Goal: Information Seeking & Learning: Check status

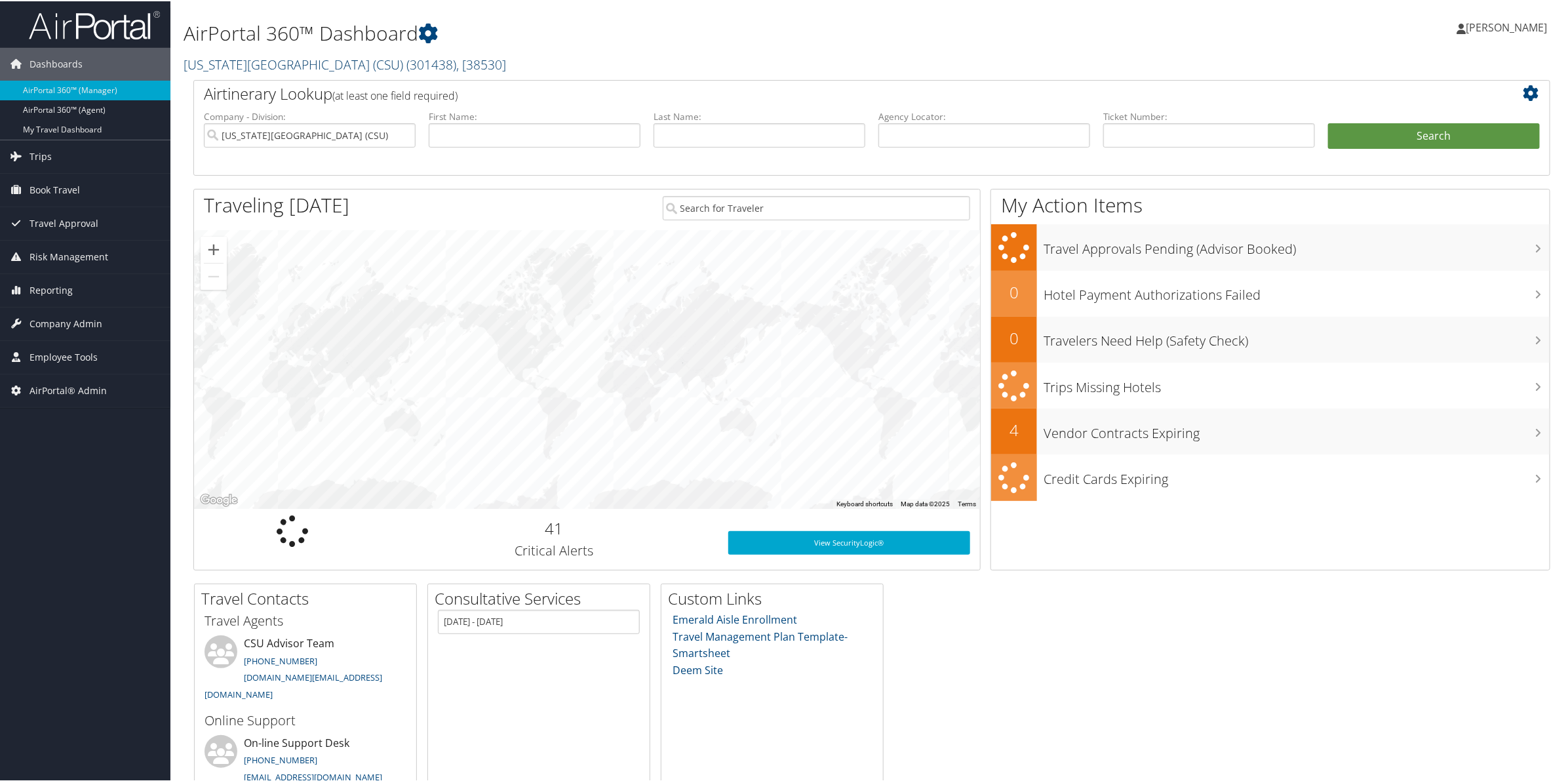
click at [305, 61] on link "[US_STATE][GEOGRAPHIC_DATA] (CSU) ( 301438 ) , [ 38530 ]" at bounding box center [345, 63] width 323 height 18
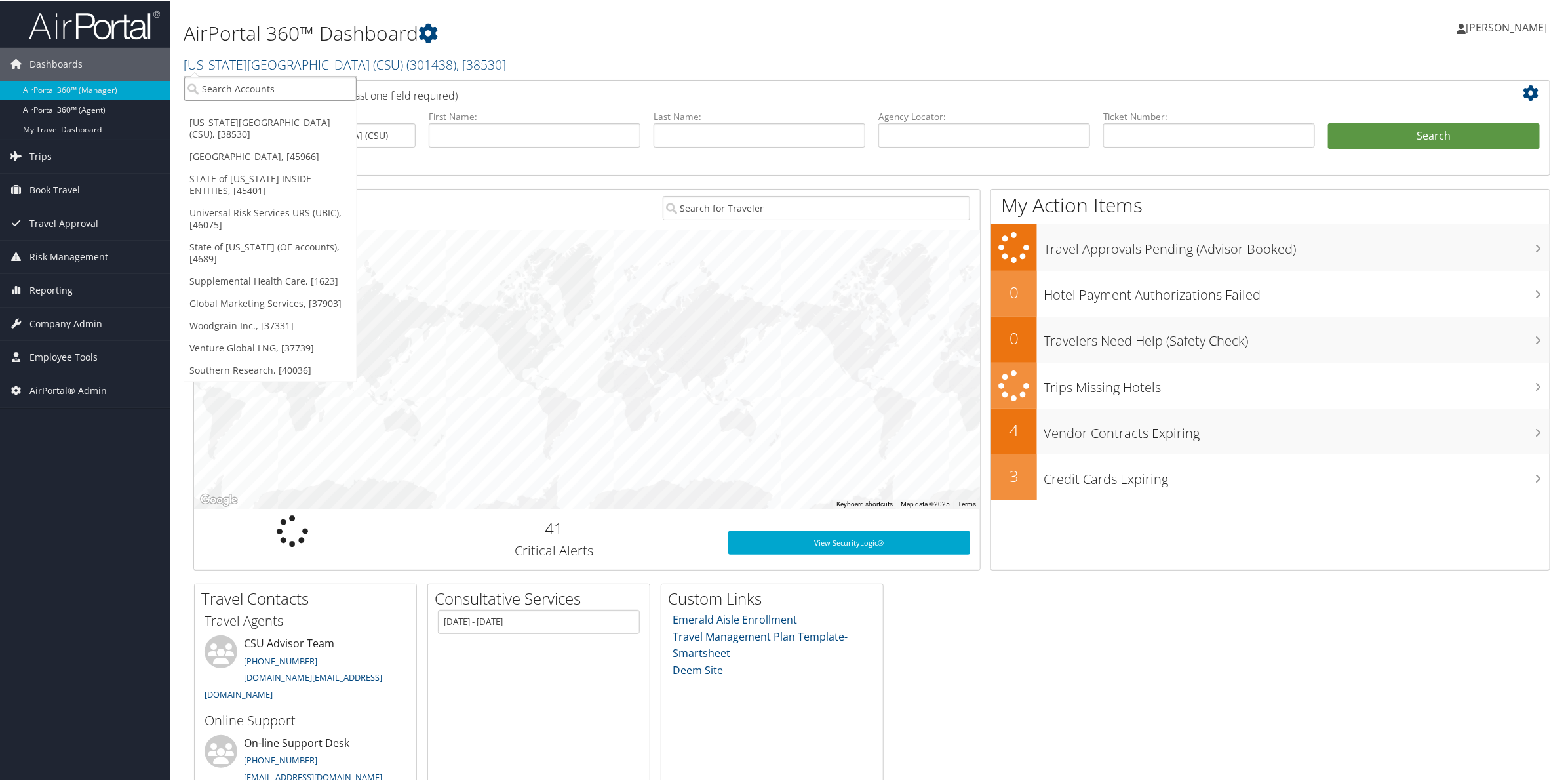
click at [246, 93] on input "search" at bounding box center [270, 87] width 172 height 24
paste input "310979"
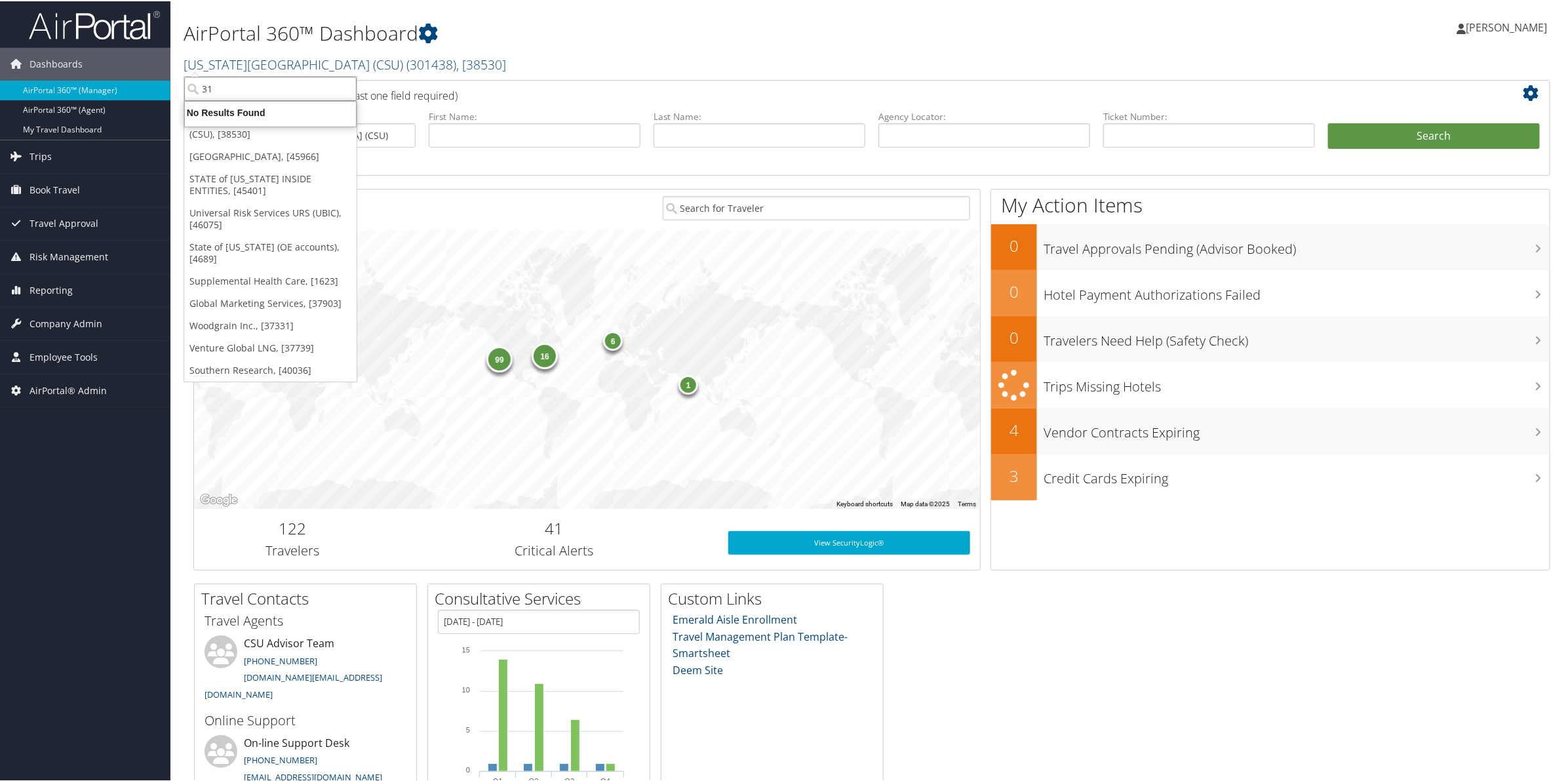
type input "3"
paste input "310979"
type input "310979"
drag, startPoint x: 253, startPoint y: 85, endPoint x: 121, endPoint y: 91, distance: 132.1
click at [121, 91] on div "Dashboards AirPortal 360™ (Manager) AirPortal 360™ (Agent) My Travel Dashboard …" at bounding box center [787, 427] width 1573 height 854
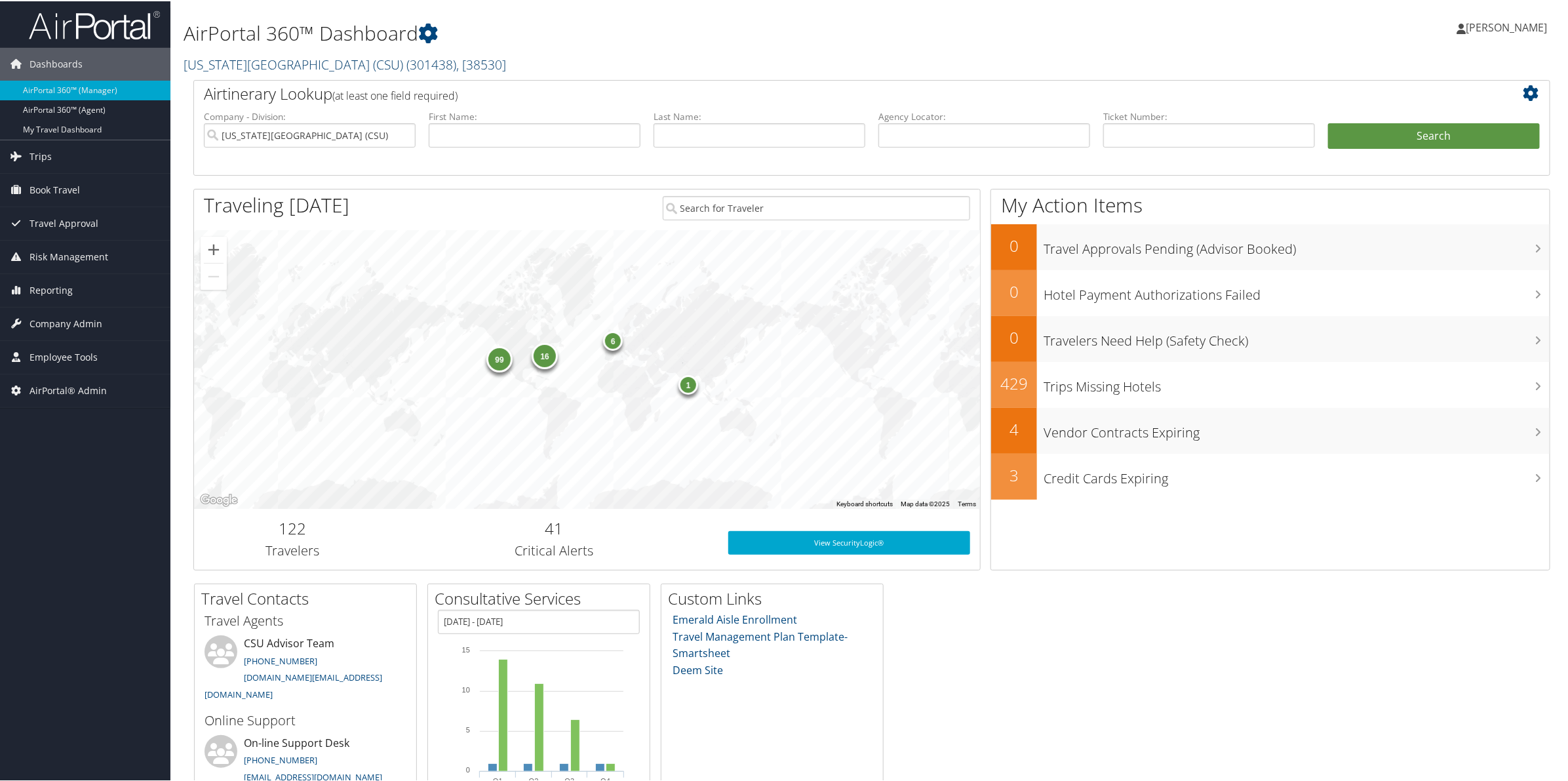
click at [286, 60] on link "[US_STATE][GEOGRAPHIC_DATA] (CSU) ( 301438 ) , [ 38530 ]" at bounding box center [345, 63] width 323 height 18
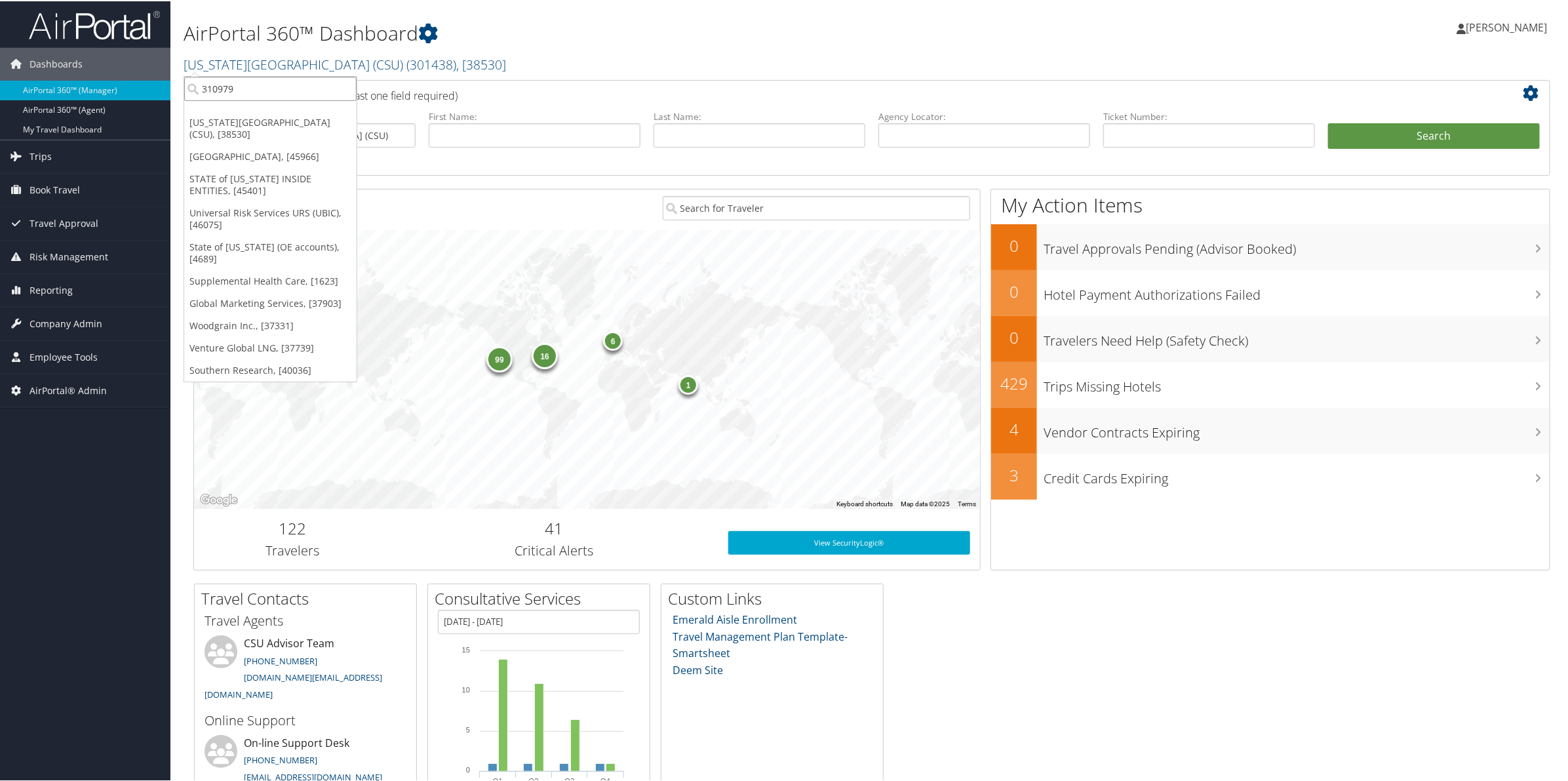
click at [260, 79] on input "310979" at bounding box center [270, 87] width 172 height 24
click at [260, 79] on input "search" at bounding box center [270, 87] width 172 height 24
paste input "4207"
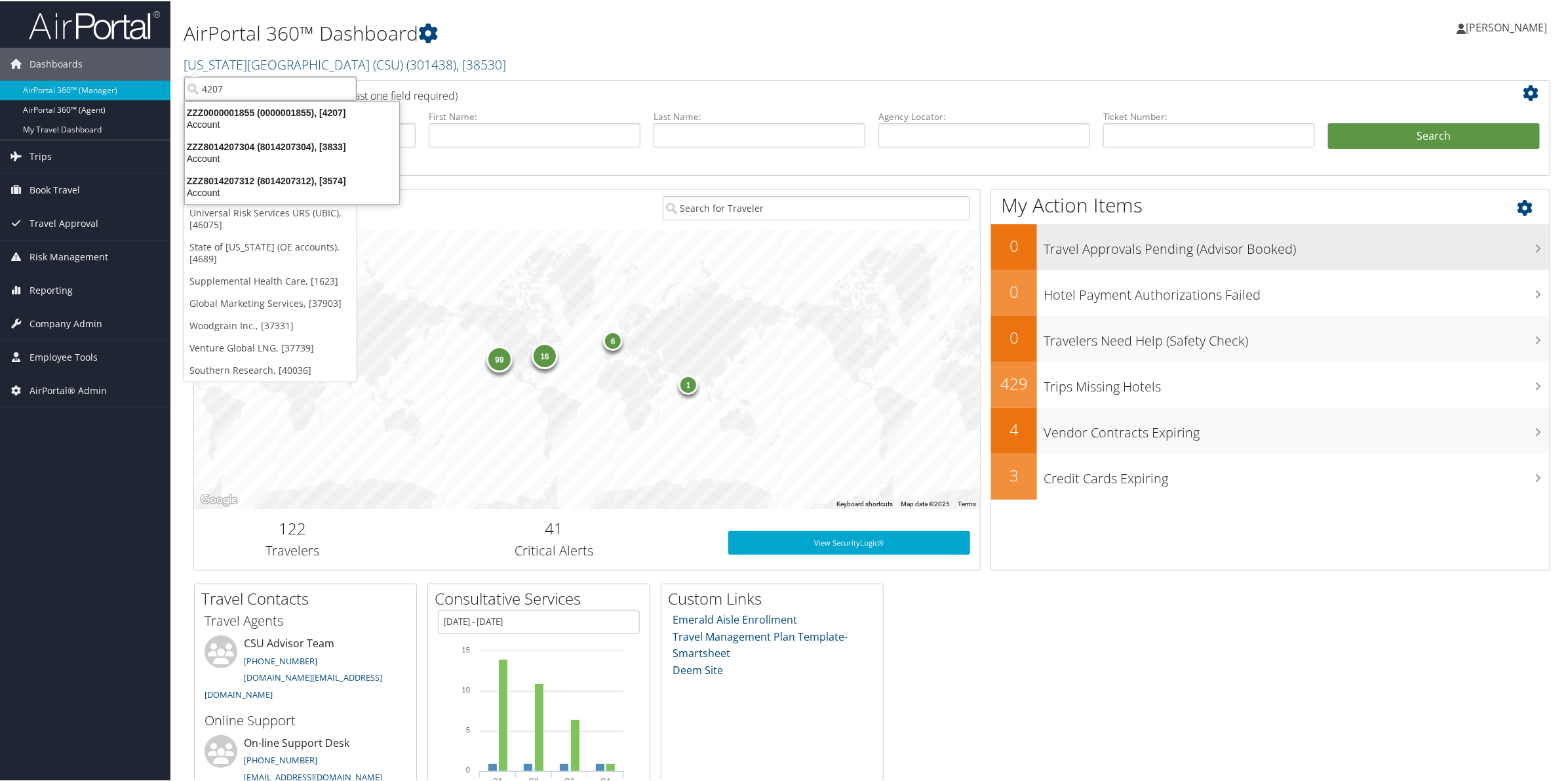
type input "4207"
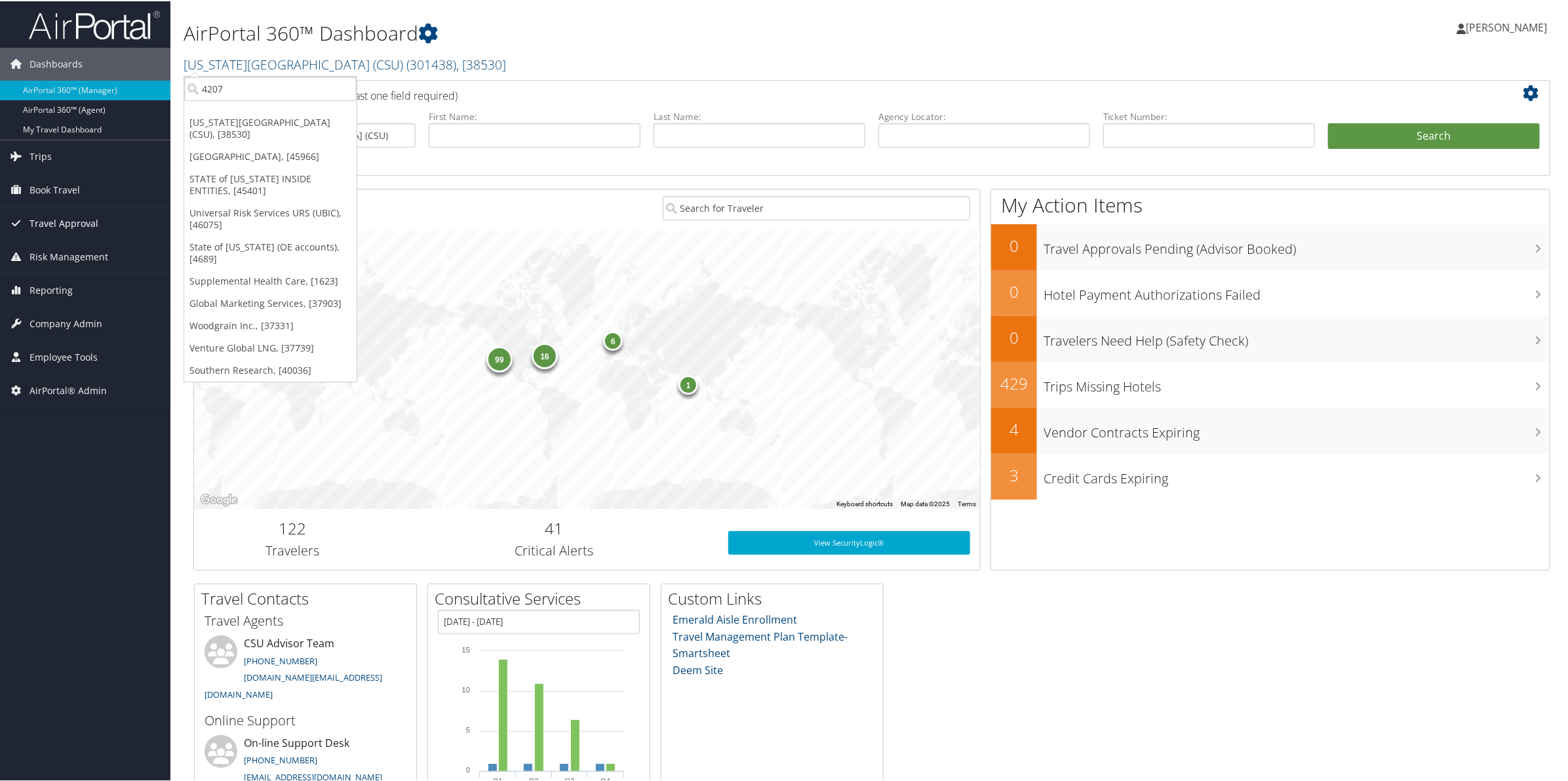
click at [58, 224] on span "Travel Approval" at bounding box center [64, 222] width 69 height 33
click at [63, 221] on span "Travel Approval" at bounding box center [64, 222] width 69 height 33
click at [39, 188] on span "Book Travel" at bounding box center [54, 188] width 50 height 33
click at [53, 145] on link "Trips" at bounding box center [85, 155] width 170 height 33
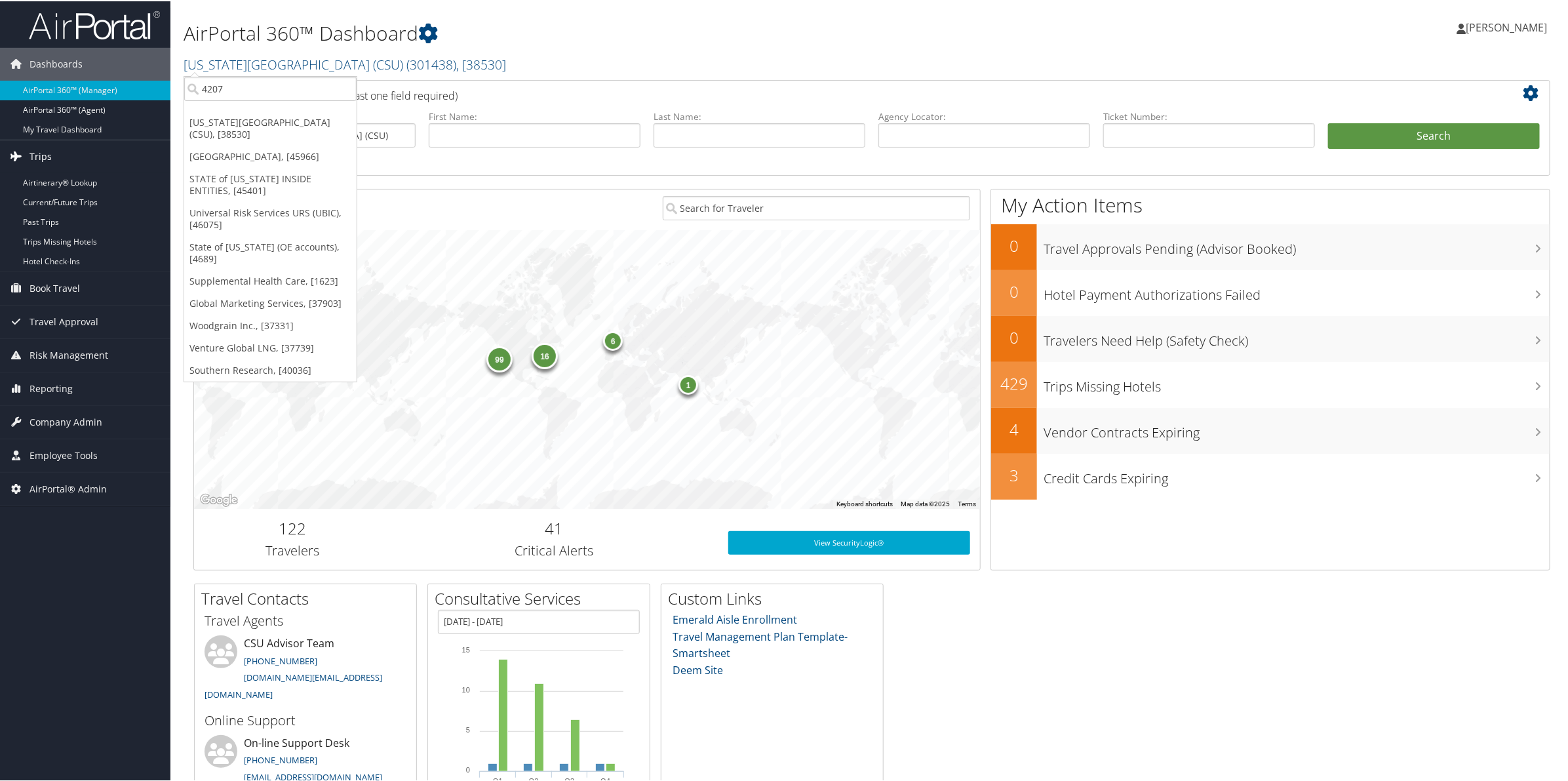
click at [36, 156] on span "Trips" at bounding box center [40, 155] width 23 height 33
click at [47, 290] on span "Reporting" at bounding box center [50, 289] width 43 height 33
click at [56, 351] on link "Virtual Pay Lookup" at bounding box center [85, 354] width 170 height 20
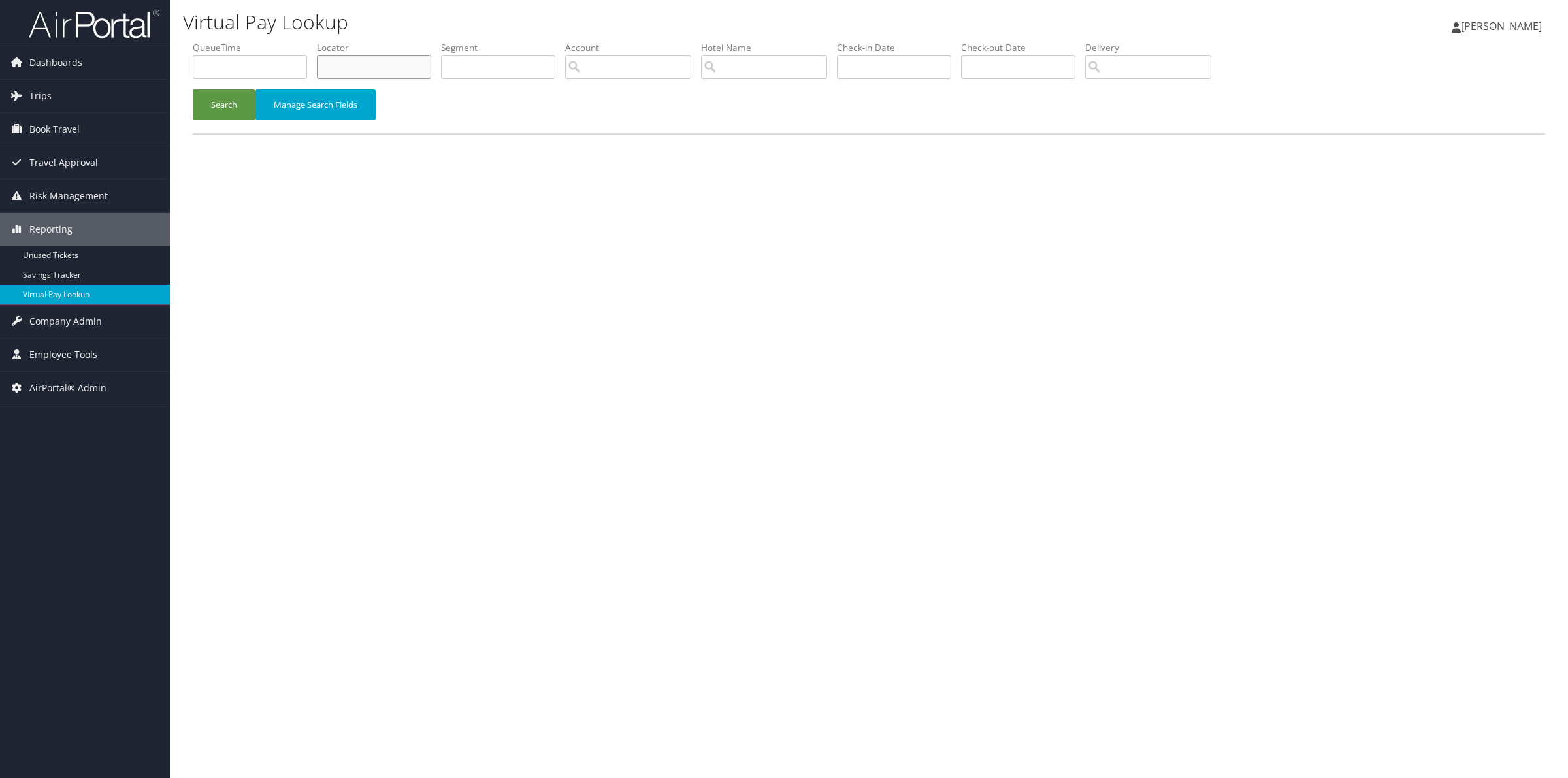
click at [365, 69] on input "text" at bounding box center [373, 66] width 114 height 24
paste input "4027"
type input "4027"
drag, startPoint x: 407, startPoint y: 66, endPoint x: 196, endPoint y: 36, distance: 213.1
click at [196, 36] on div "Virtual Pay Lookup Sarah Frenzel Sarah Frenzel My Settings Travel Agency Contac…" at bounding box center [868, 389] width 1398 height 778
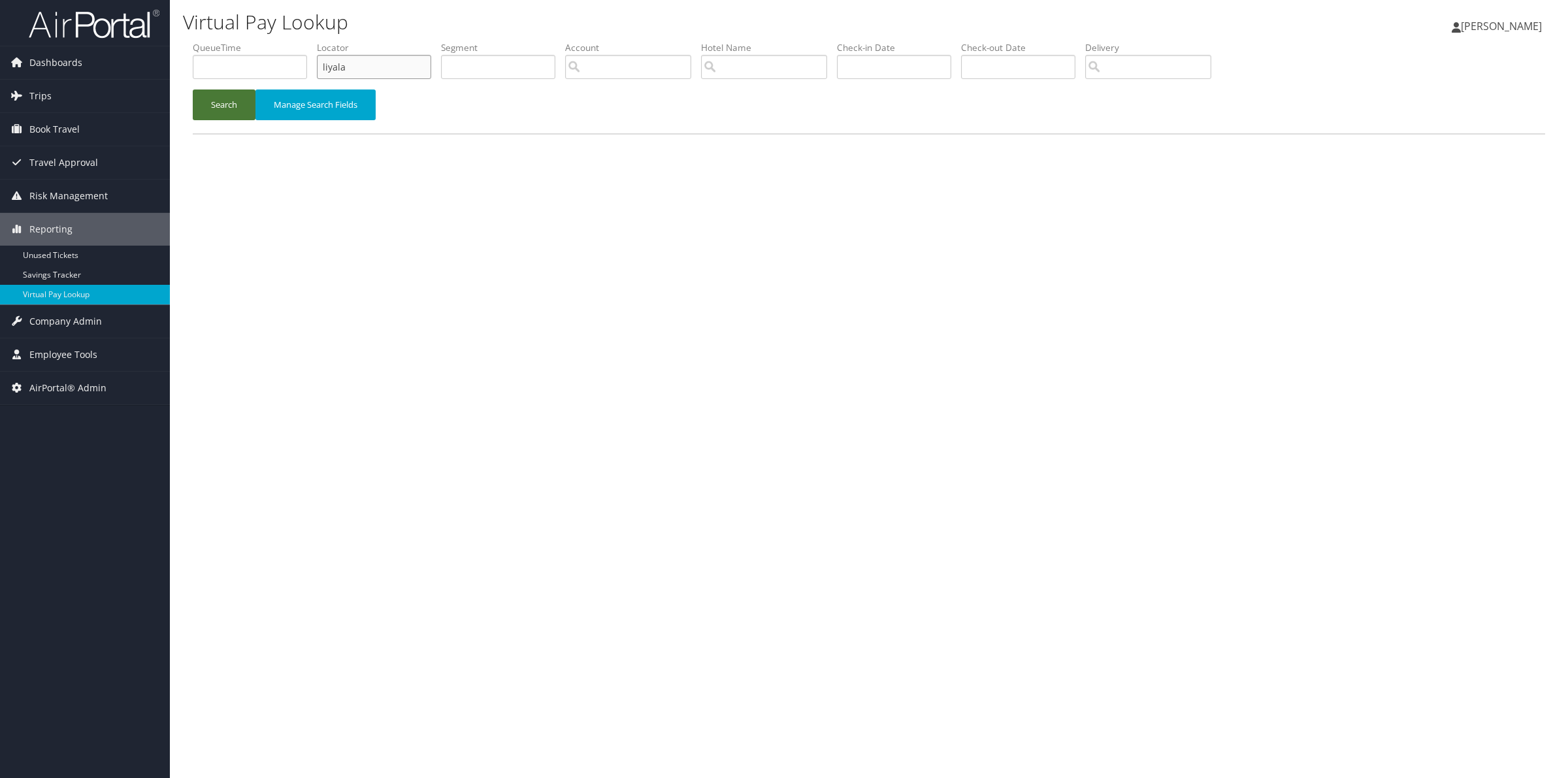
type input "liyala"
click at [232, 103] on button "Search" at bounding box center [224, 105] width 63 height 31
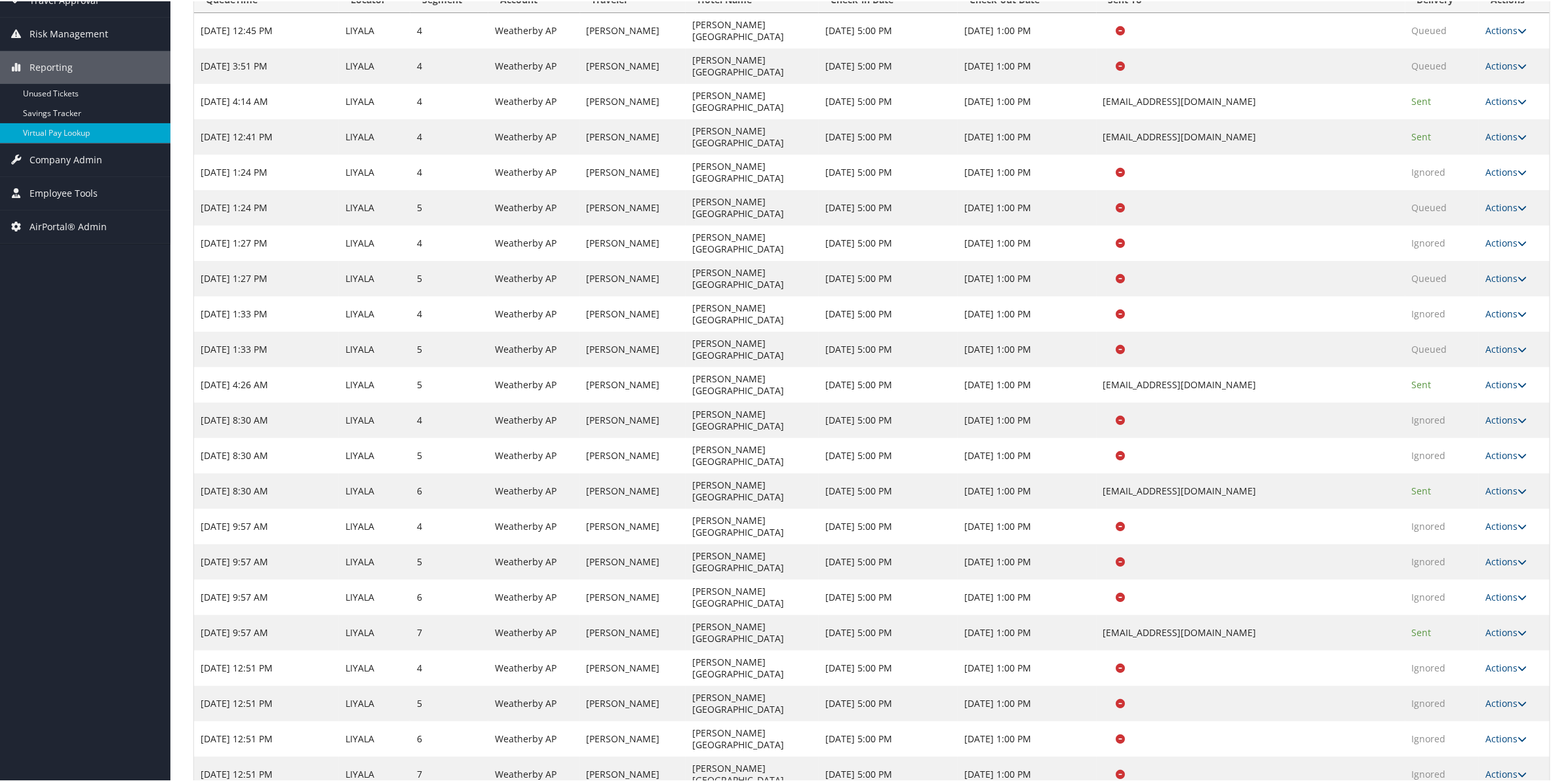
scroll to position [243, 0]
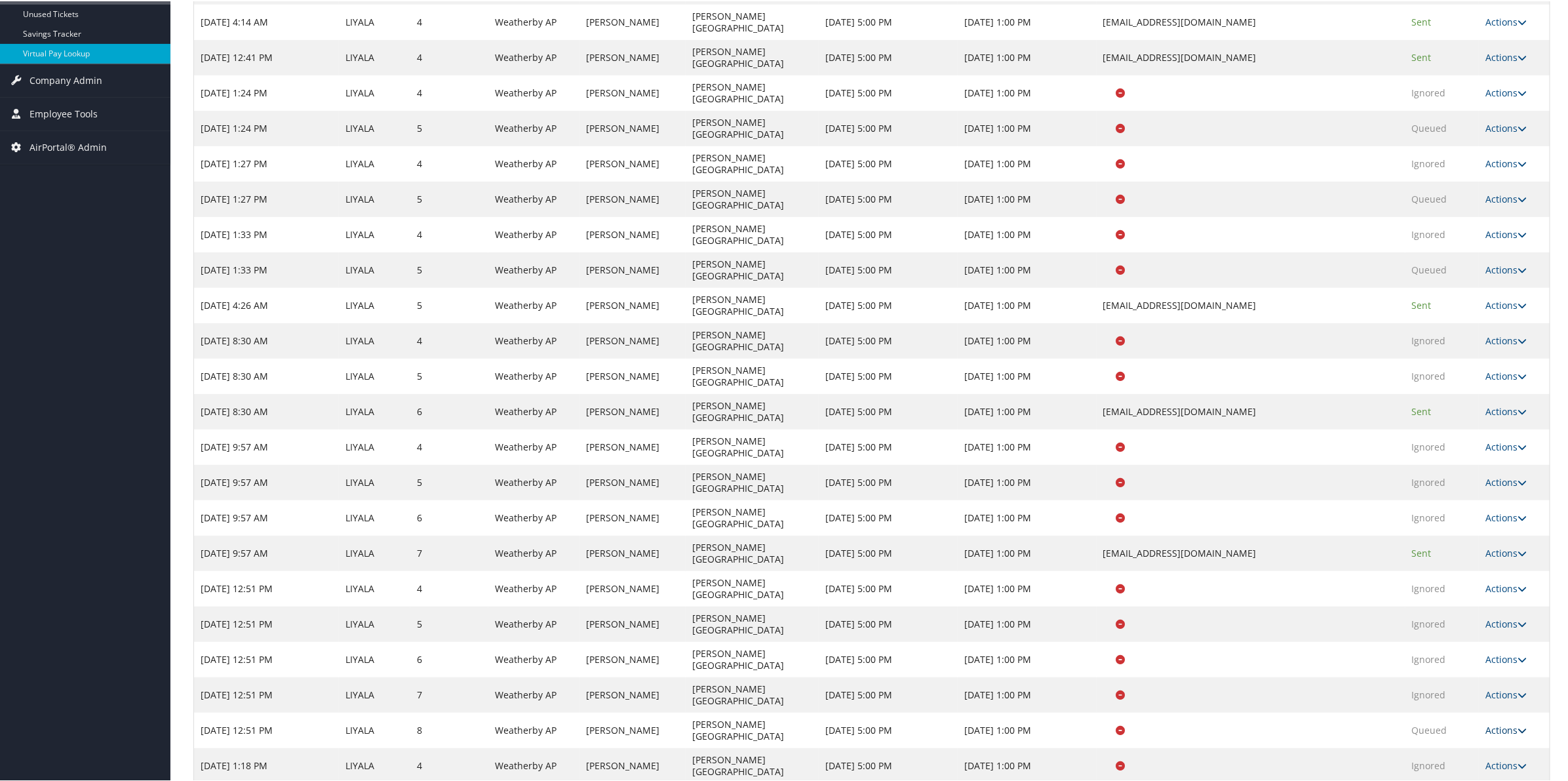
click at [1495, 723] on link "Actions" at bounding box center [1506, 728] width 42 height 12
click at [1478, 509] on link "Logs" at bounding box center [1477, 504] width 83 height 23
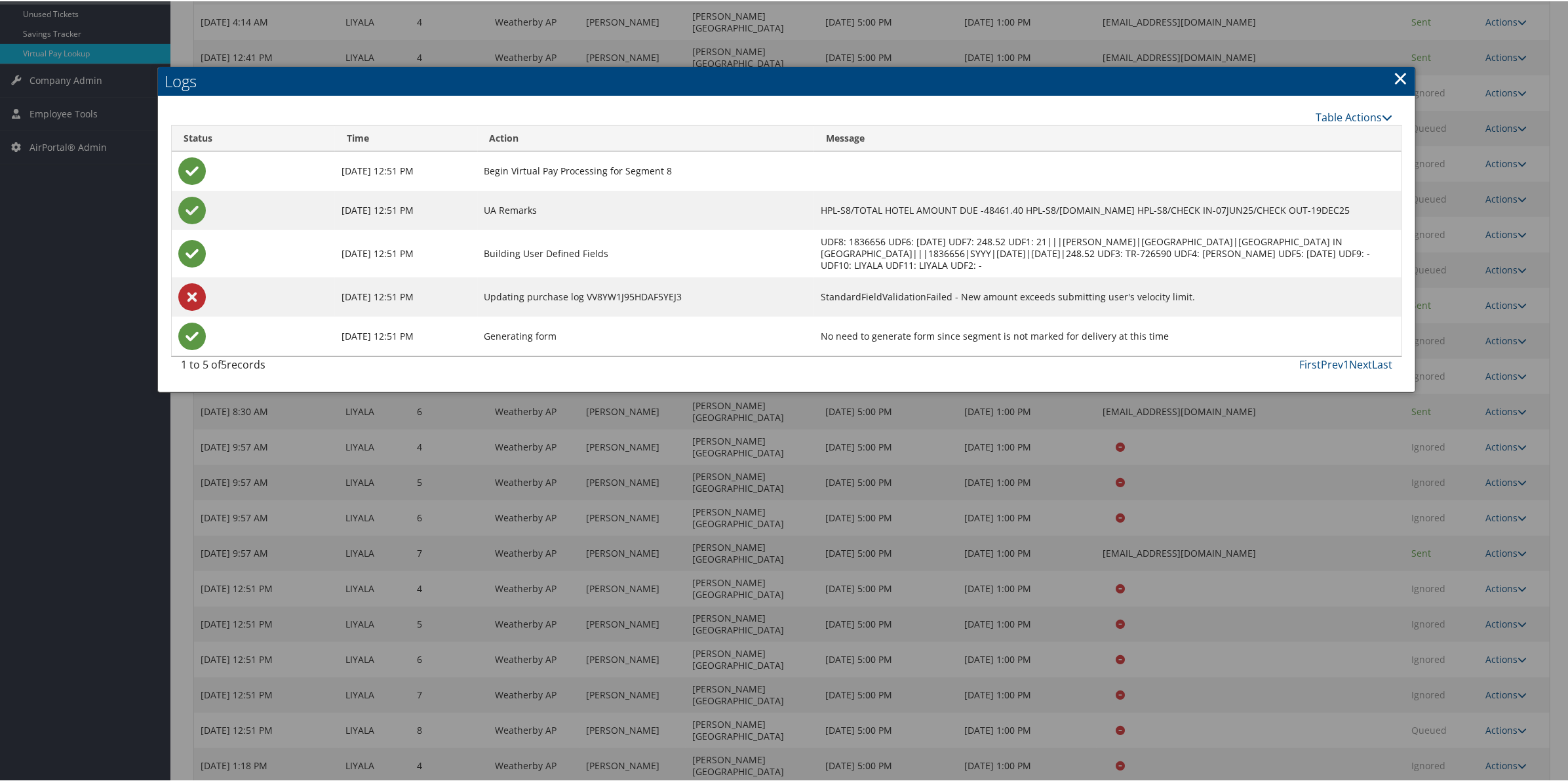
click at [1401, 77] on link "×" at bounding box center [1400, 77] width 15 height 26
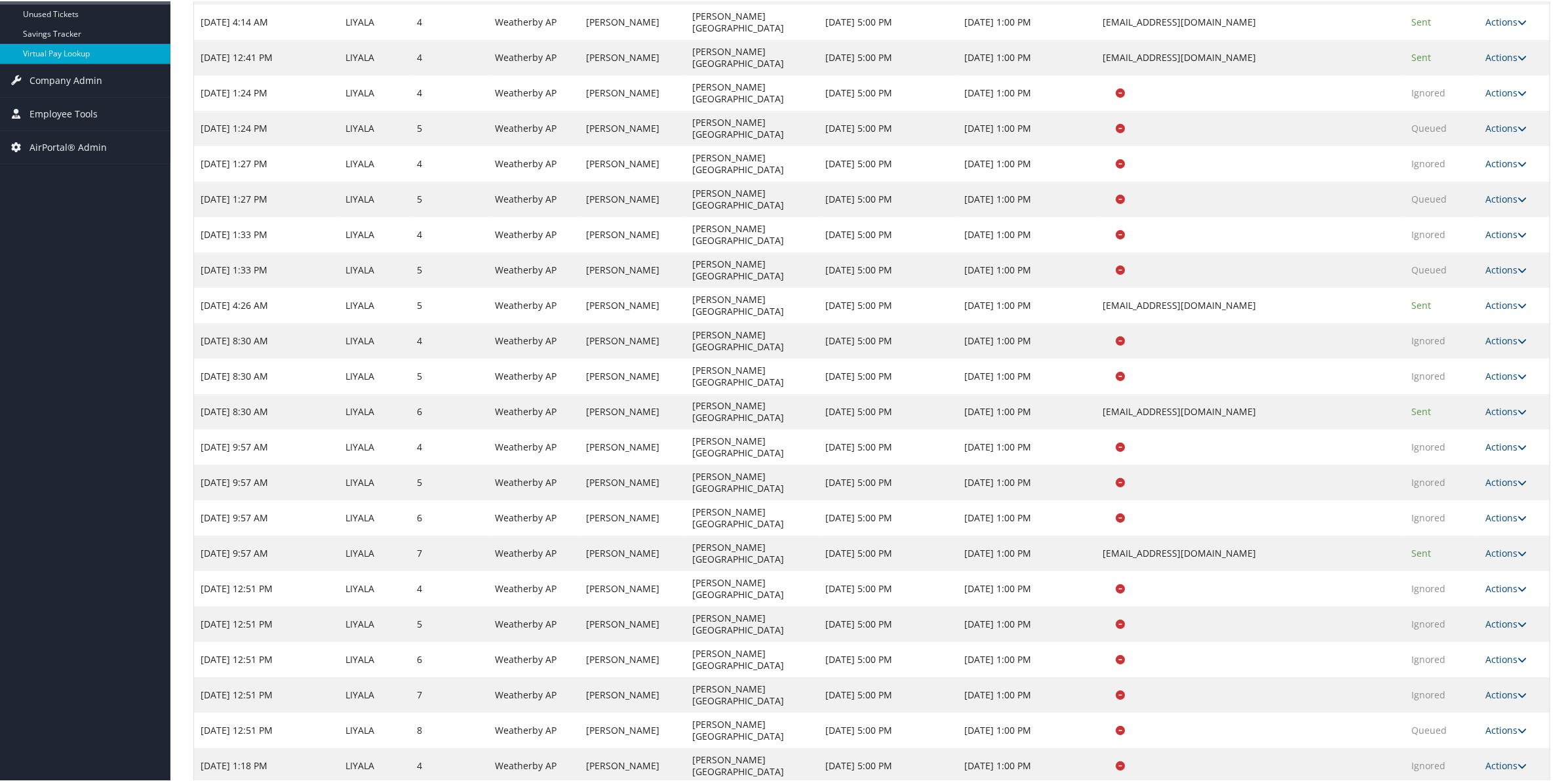
click at [1461, 624] on link "Logs" at bounding box center [1477, 622] width 83 height 23
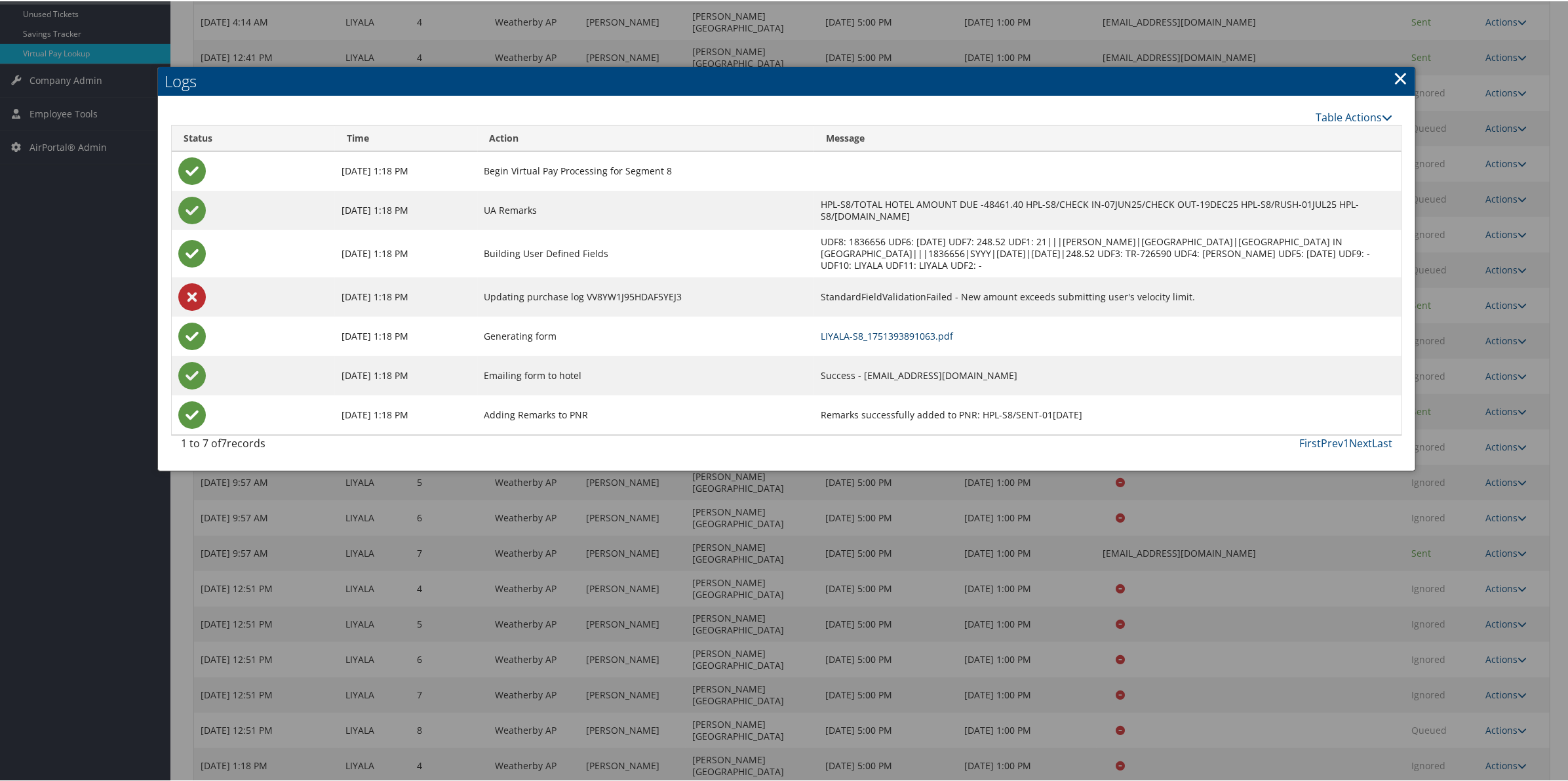
click at [950, 329] on link "LIYALA-S8_1751393891063.pdf" at bounding box center [887, 335] width 132 height 12
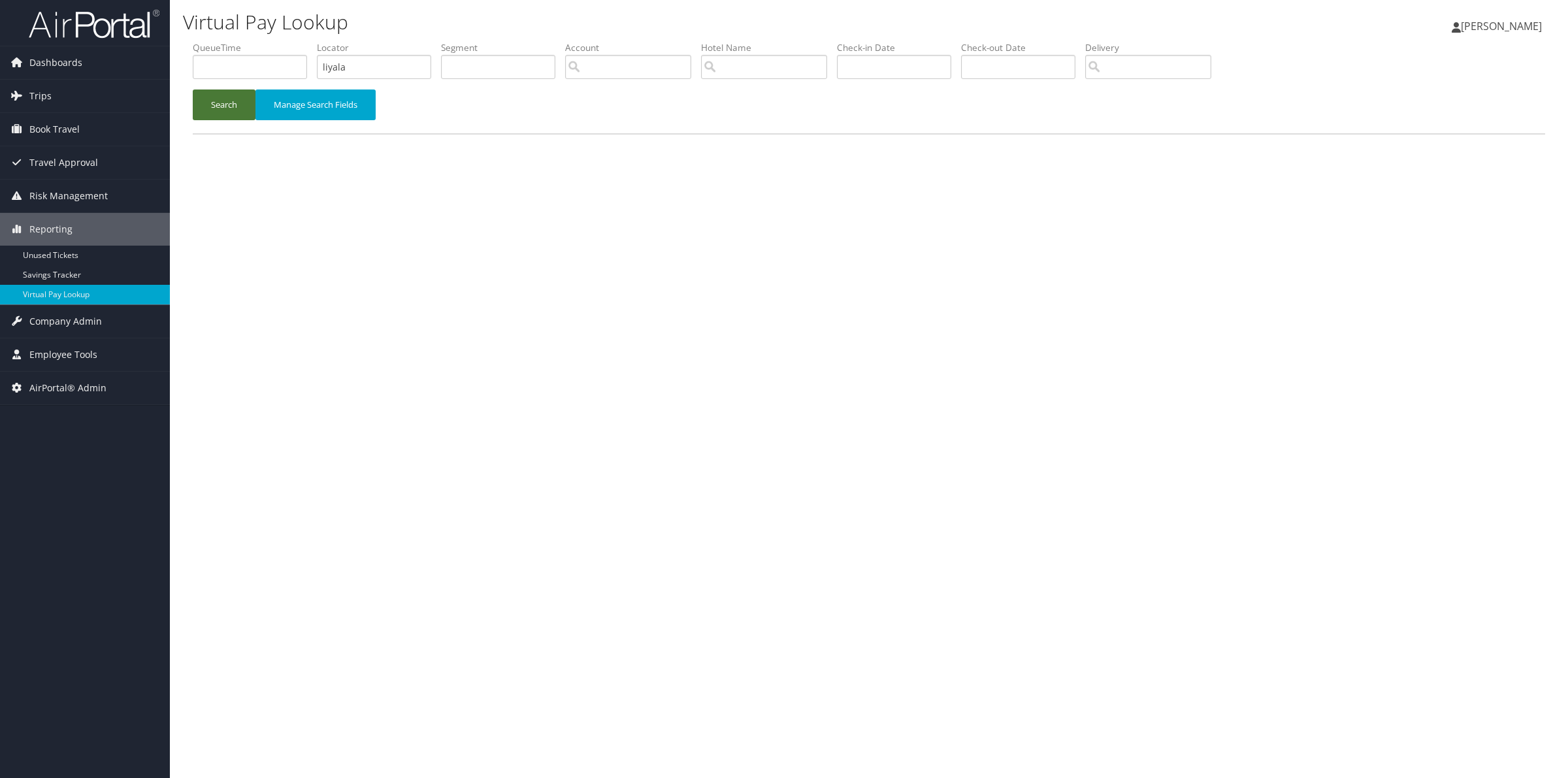
click at [223, 103] on button "Search" at bounding box center [224, 105] width 63 height 31
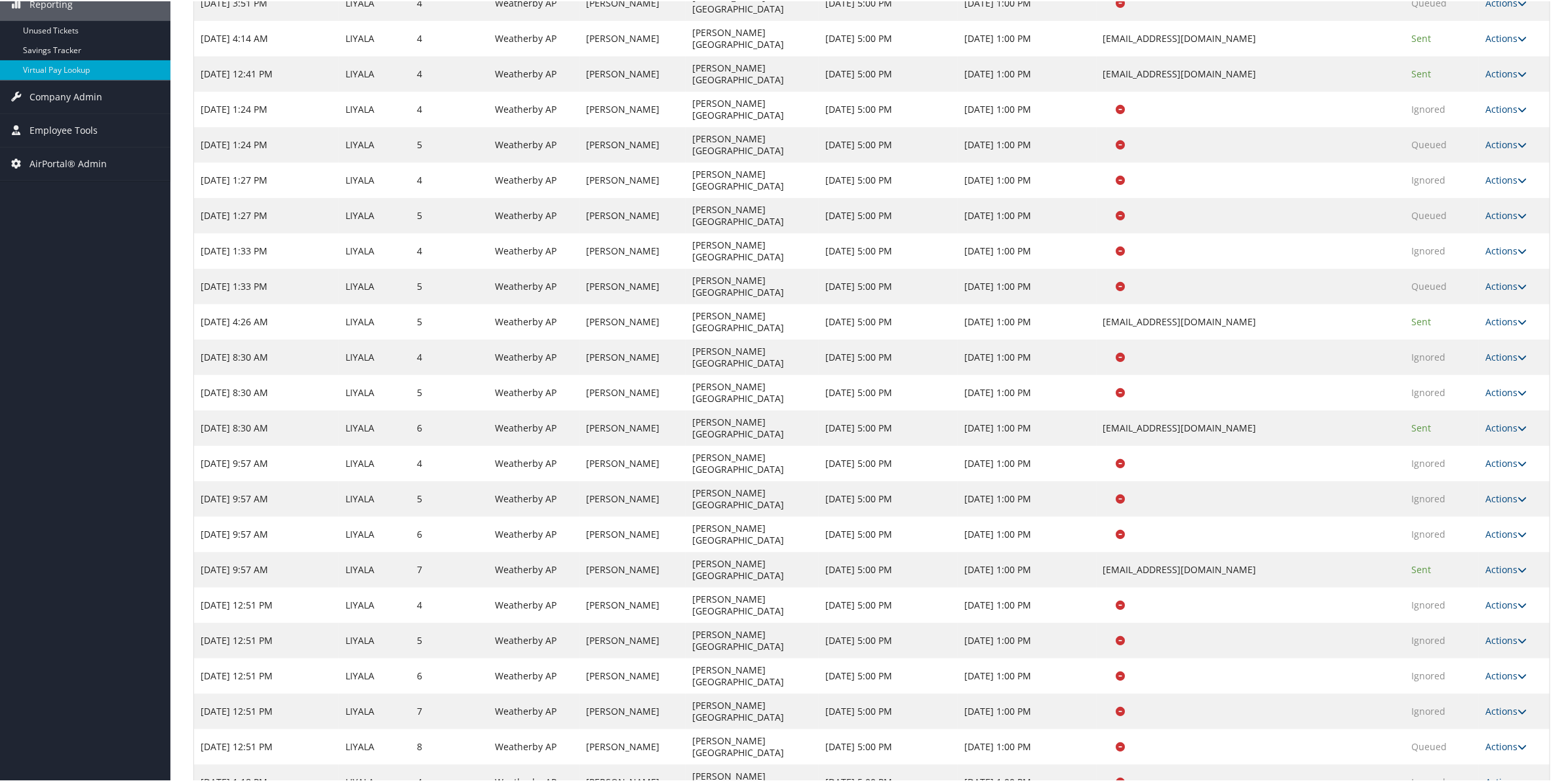
scroll to position [243, 0]
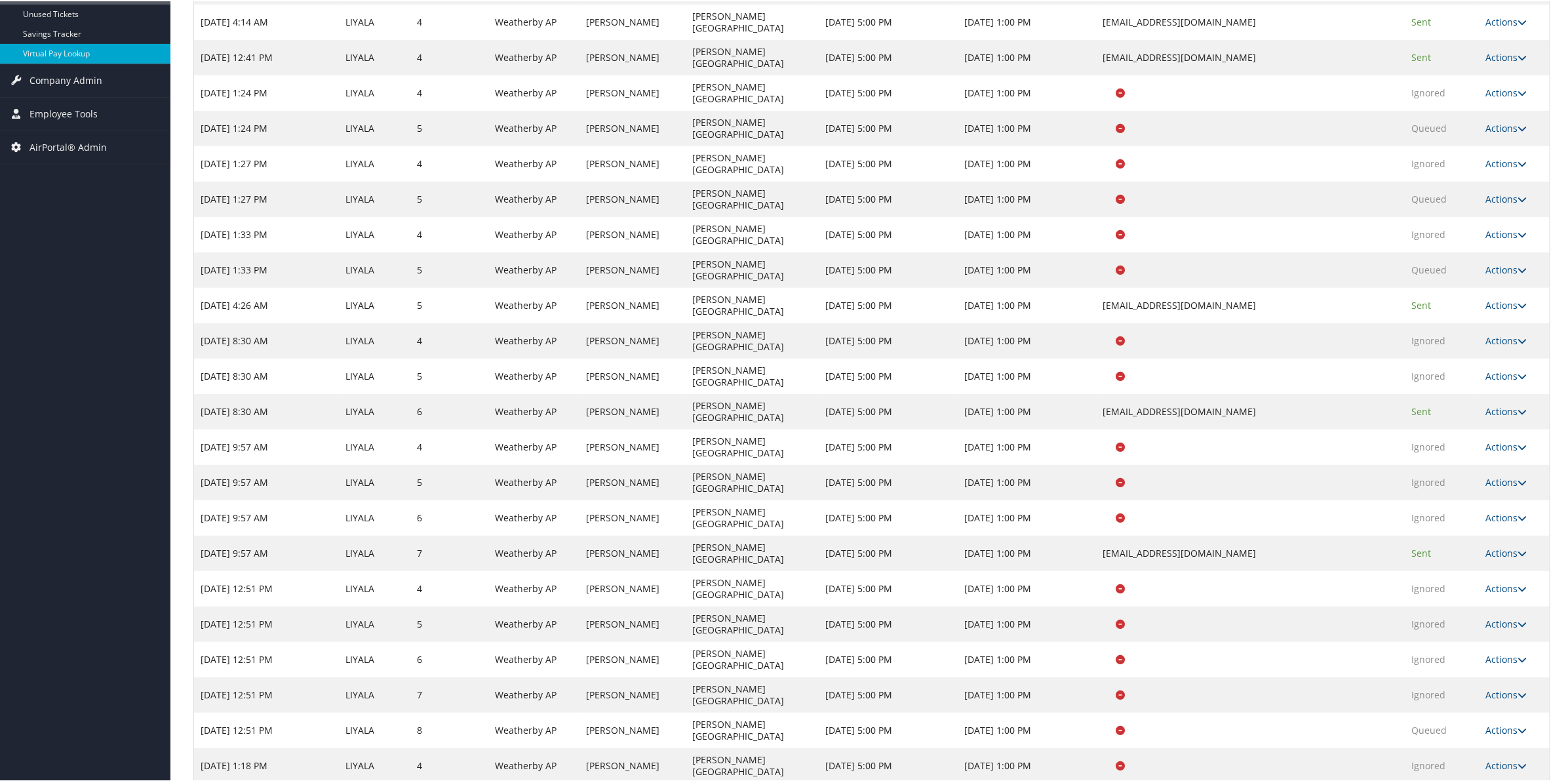
click at [1476, 643] on link "Logs" at bounding box center [1477, 646] width 83 height 23
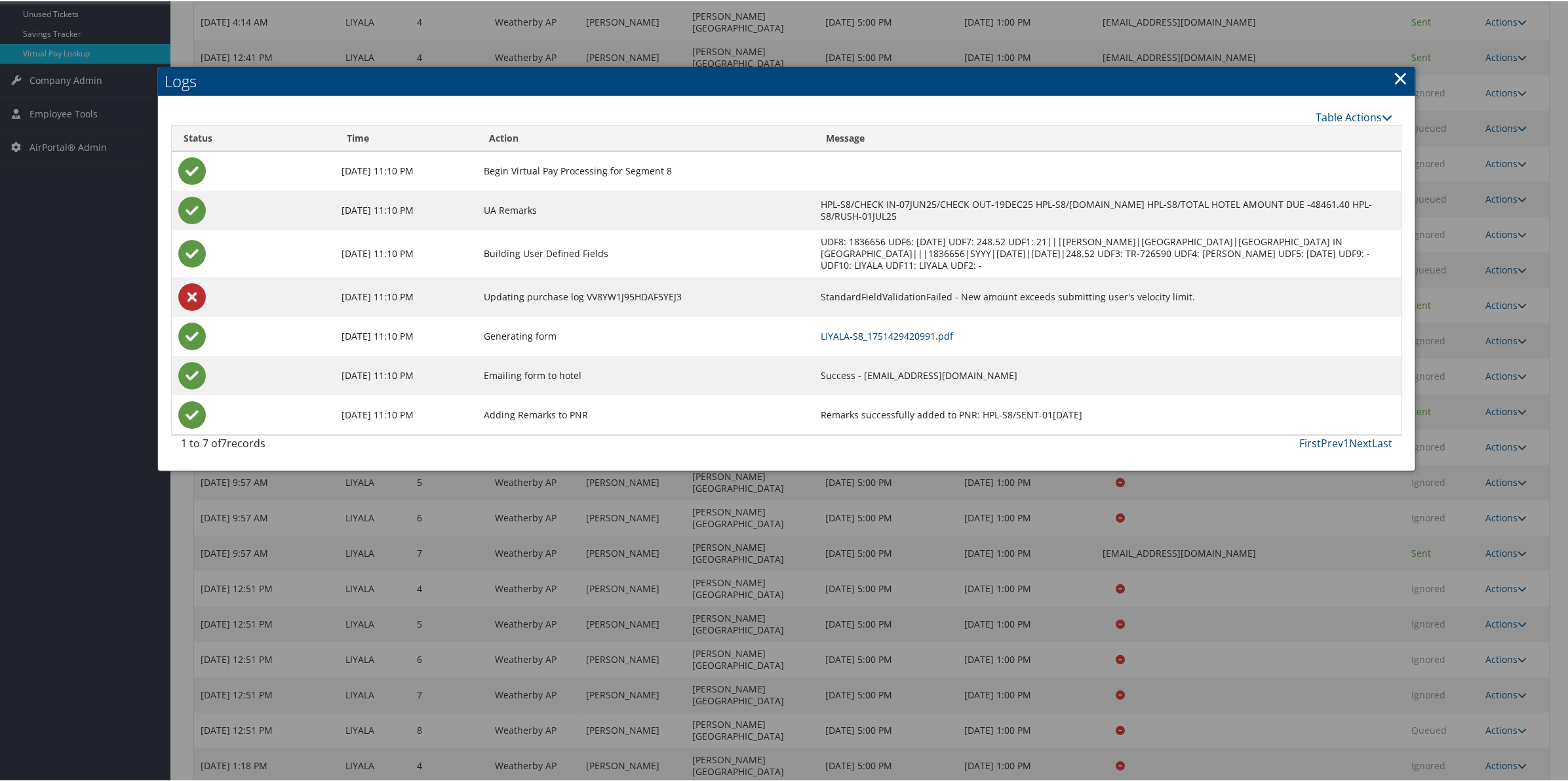
click at [943, 336] on link "LIYALA-S8_1751429420991.pdf" at bounding box center [887, 335] width 132 height 12
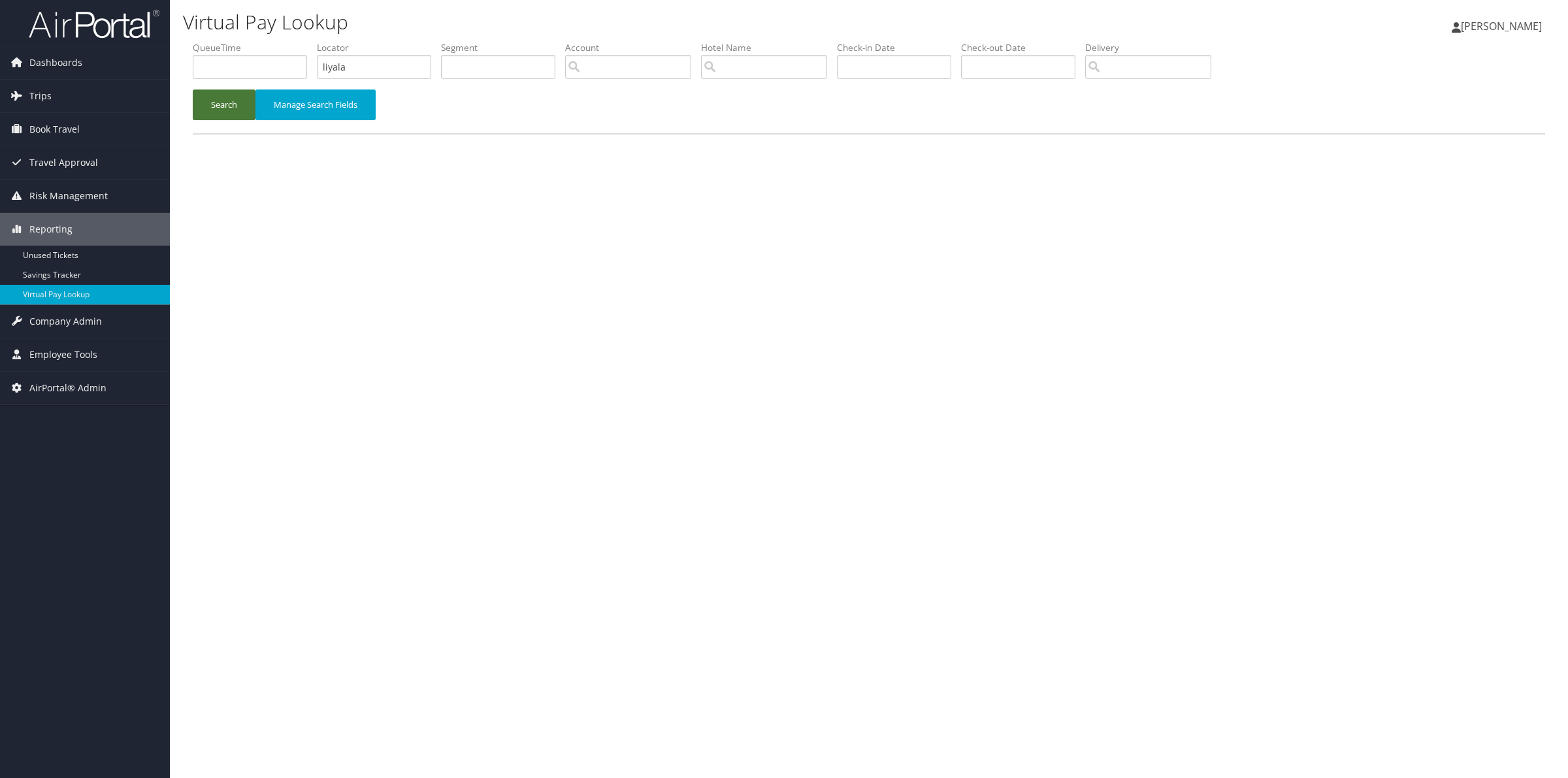
click at [213, 101] on button "Search" at bounding box center [224, 105] width 63 height 31
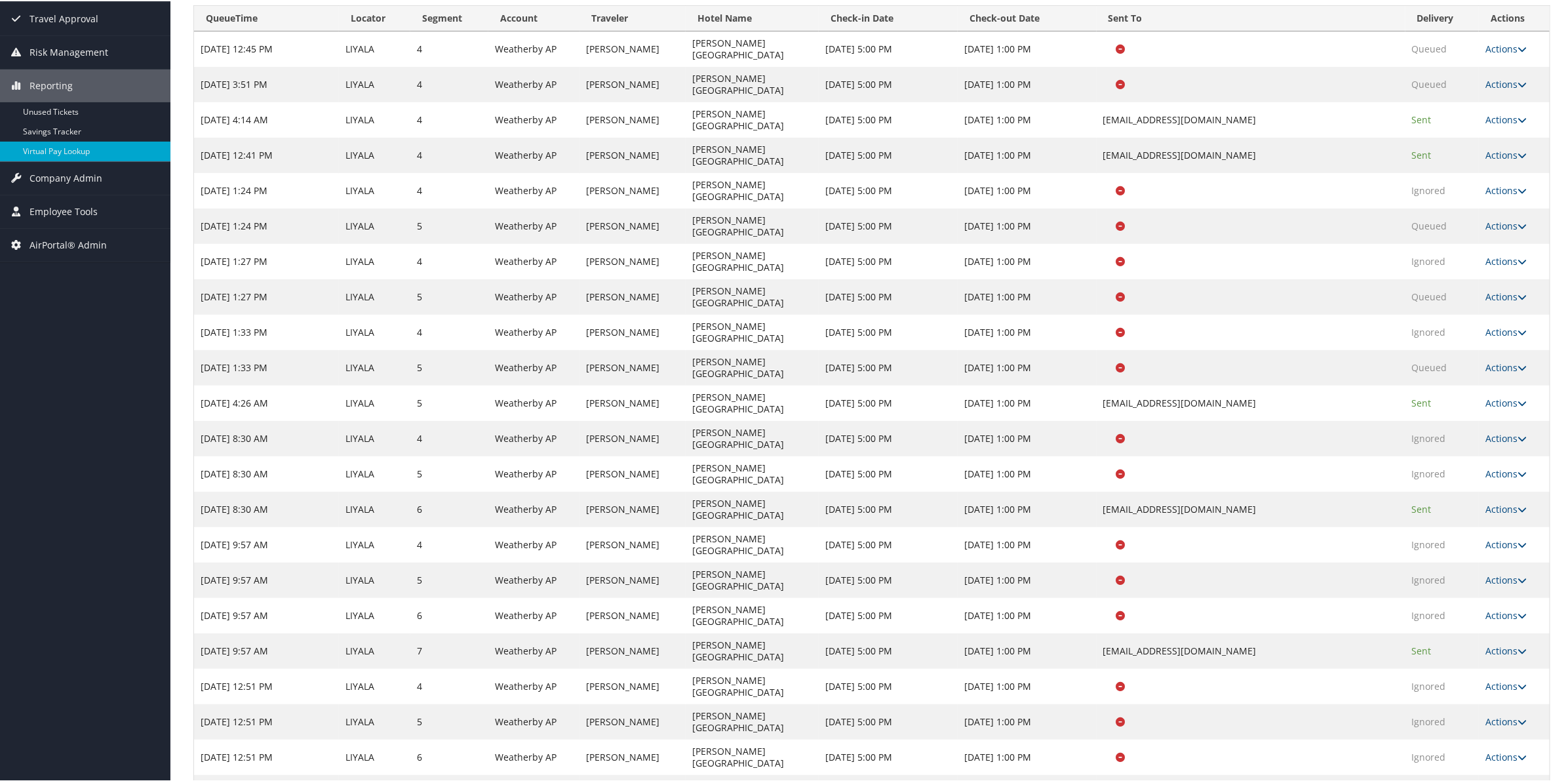
scroll to position [243, 0]
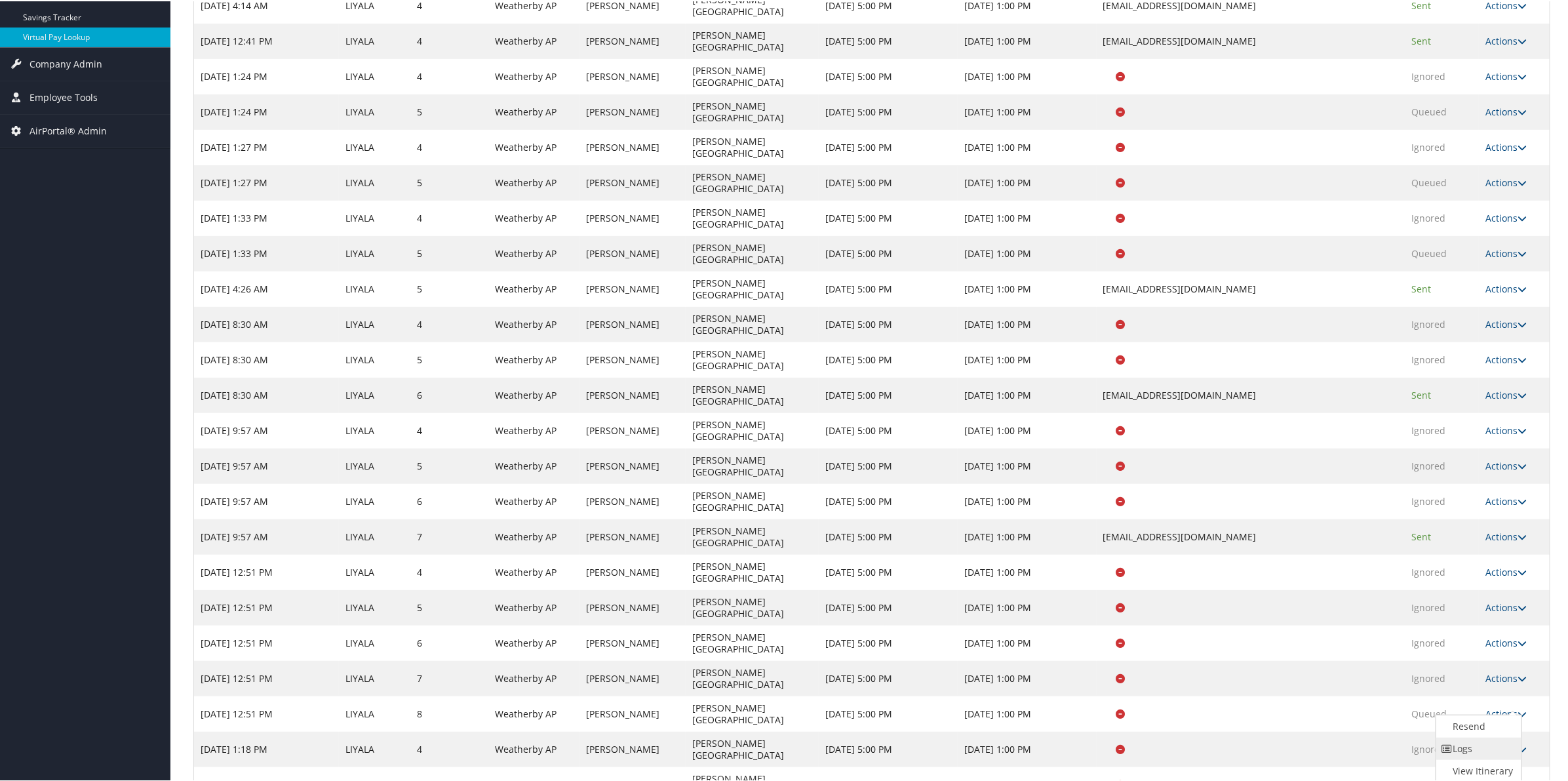
click at [1465, 747] on link "Logs" at bounding box center [1477, 747] width 83 height 23
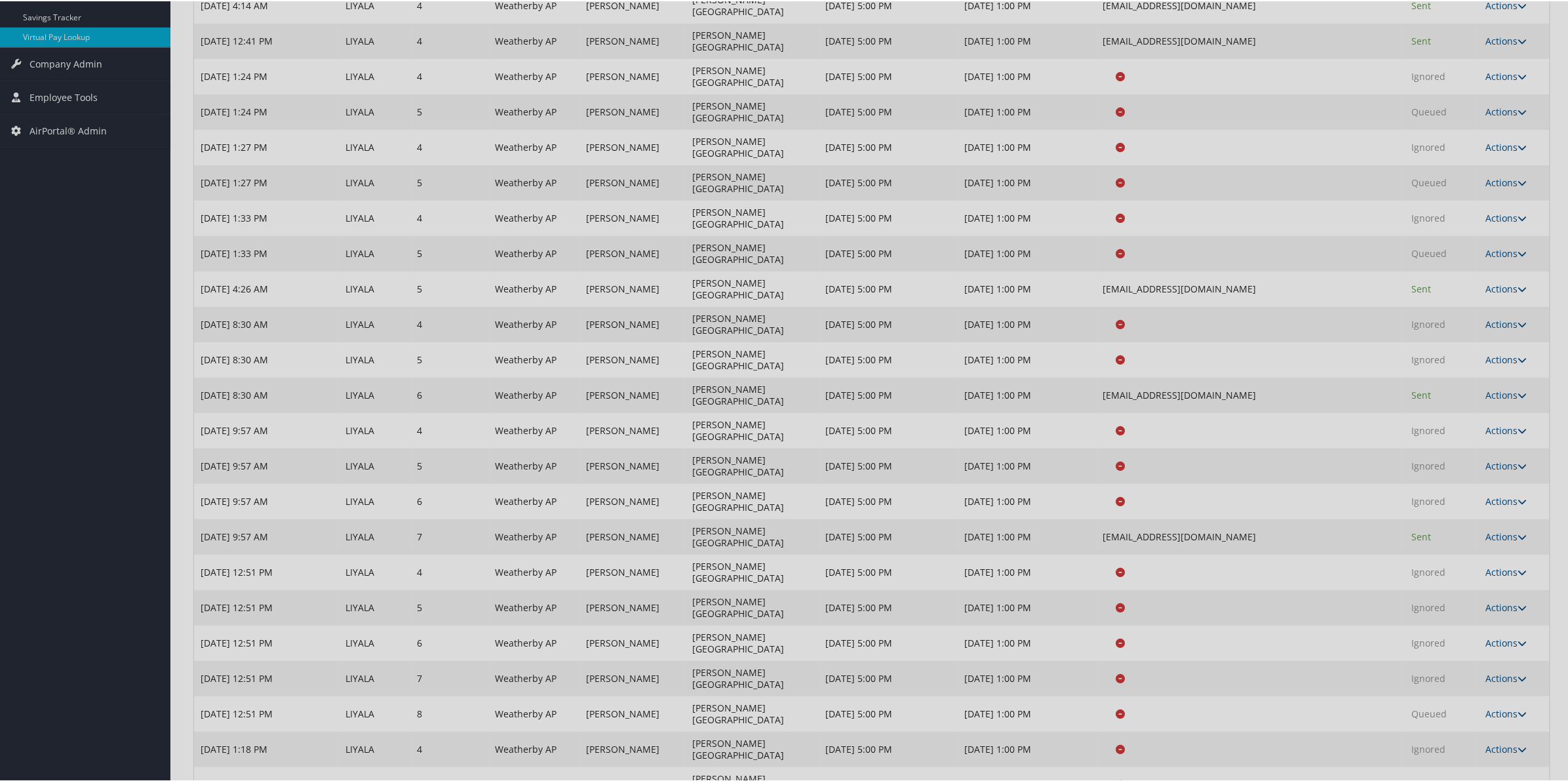
scroll to position [243, 0]
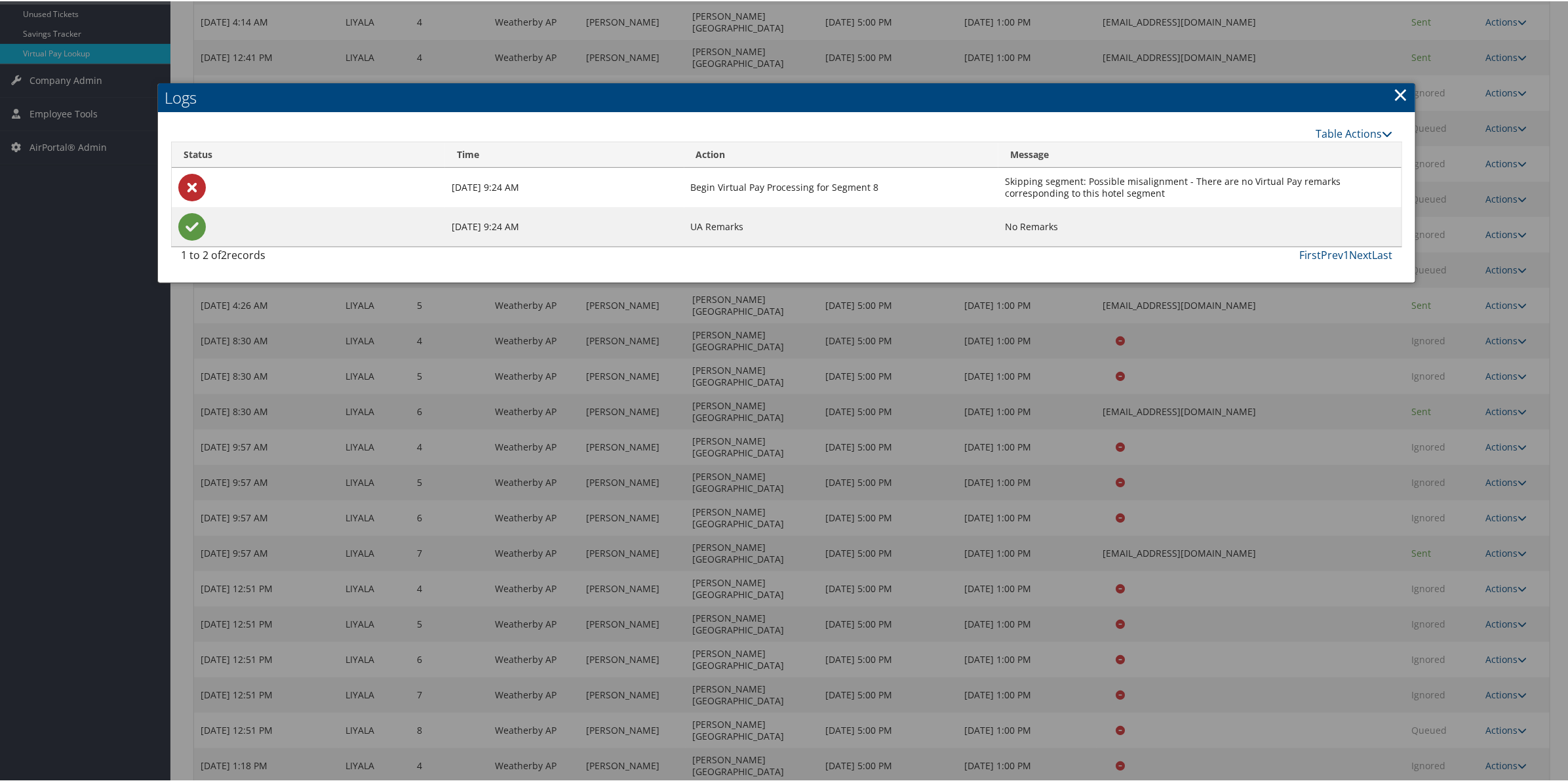
click at [1396, 102] on link "×" at bounding box center [1400, 93] width 15 height 26
